Goal: Navigation & Orientation: Find specific page/section

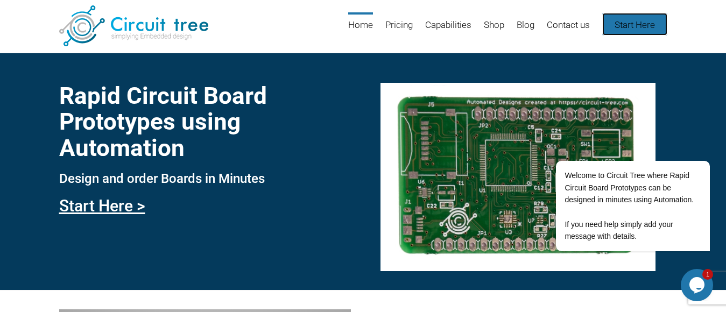
click at [644, 25] on link "Start Here" at bounding box center [634, 24] width 65 height 23
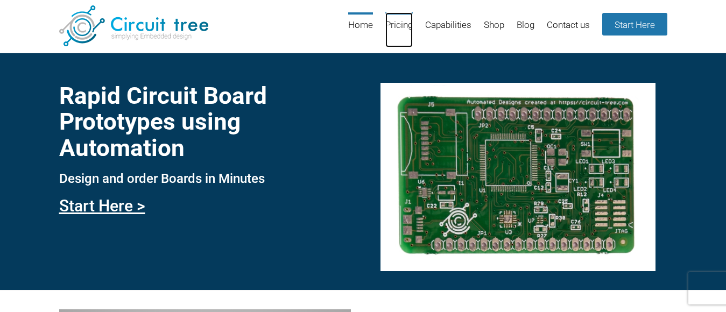
click at [395, 27] on link "Pricing" at bounding box center [398, 29] width 27 height 35
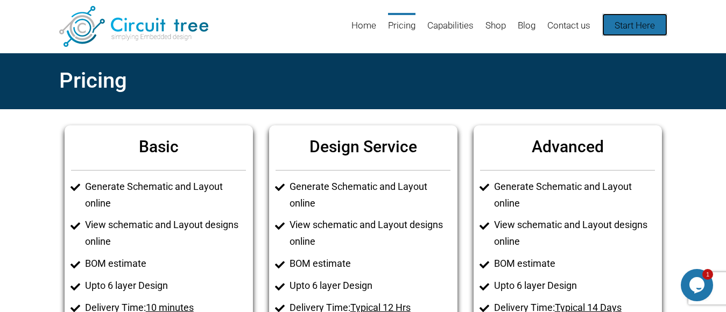
click at [627, 31] on link "Start Here" at bounding box center [634, 24] width 65 height 23
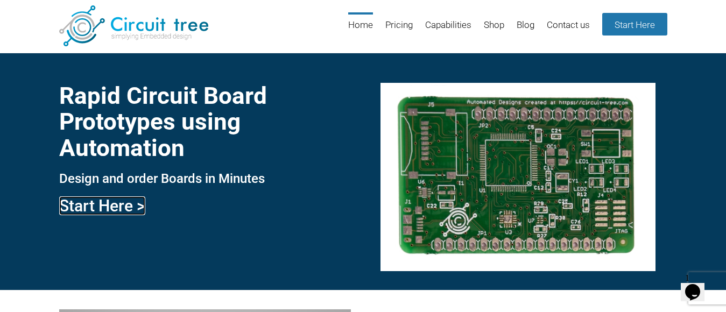
click at [120, 207] on link "Start Here >" at bounding box center [102, 206] width 86 height 19
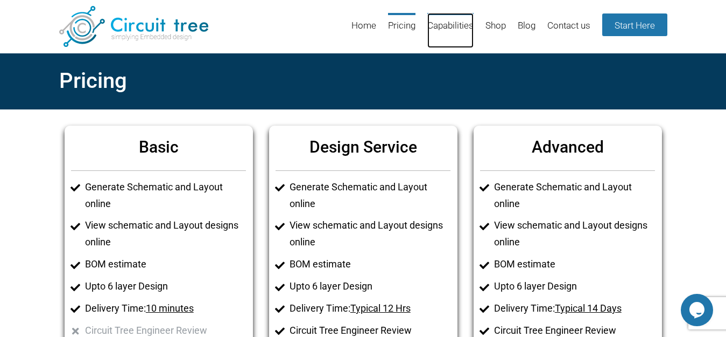
click at [458, 25] on link "Capabilities" at bounding box center [450, 30] width 46 height 35
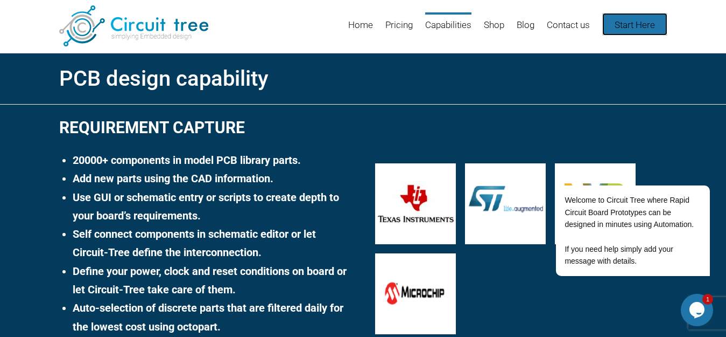
click at [643, 27] on link "Start Here" at bounding box center [634, 24] width 65 height 23
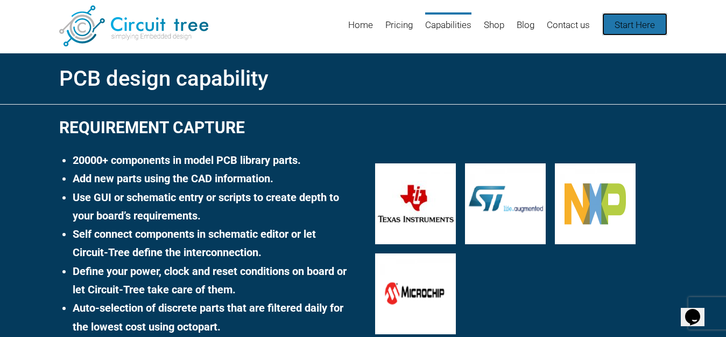
click at [639, 23] on link "Start Here" at bounding box center [634, 24] width 65 height 23
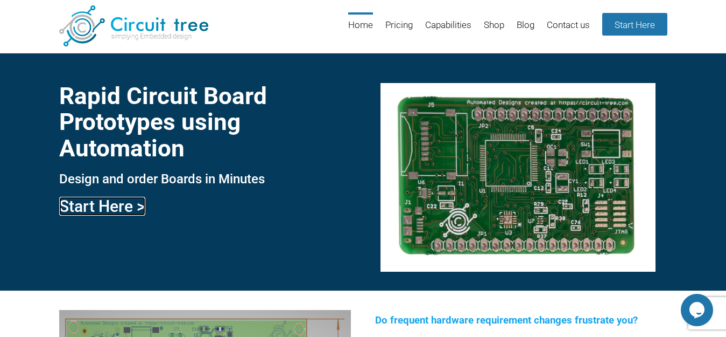
click at [106, 206] on link "Start Here >" at bounding box center [102, 206] width 86 height 19
